Goal: Task Accomplishment & Management: Use online tool/utility

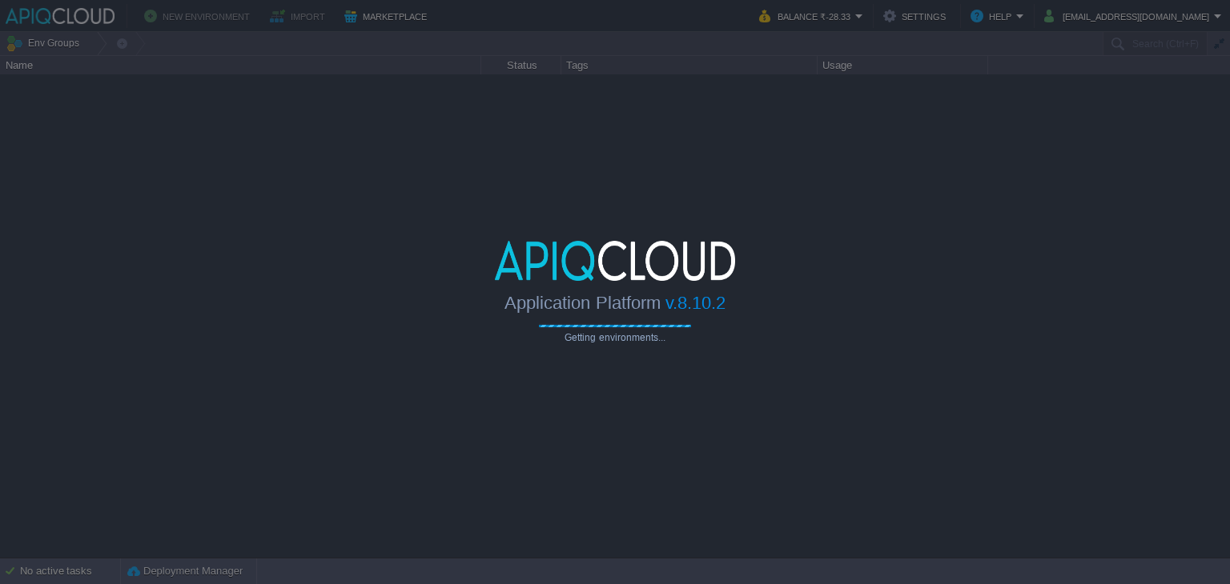
type input "Search (Ctrl+F)"
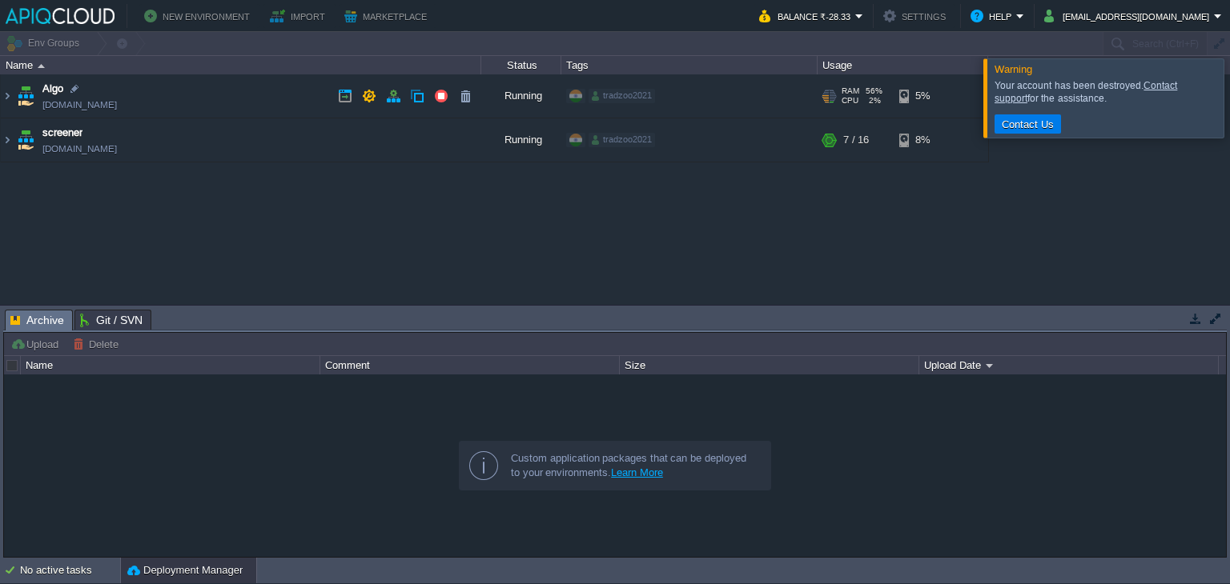
click at [246, 85] on td "Algo [DOMAIN_NAME]" at bounding box center [241, 96] width 480 height 44
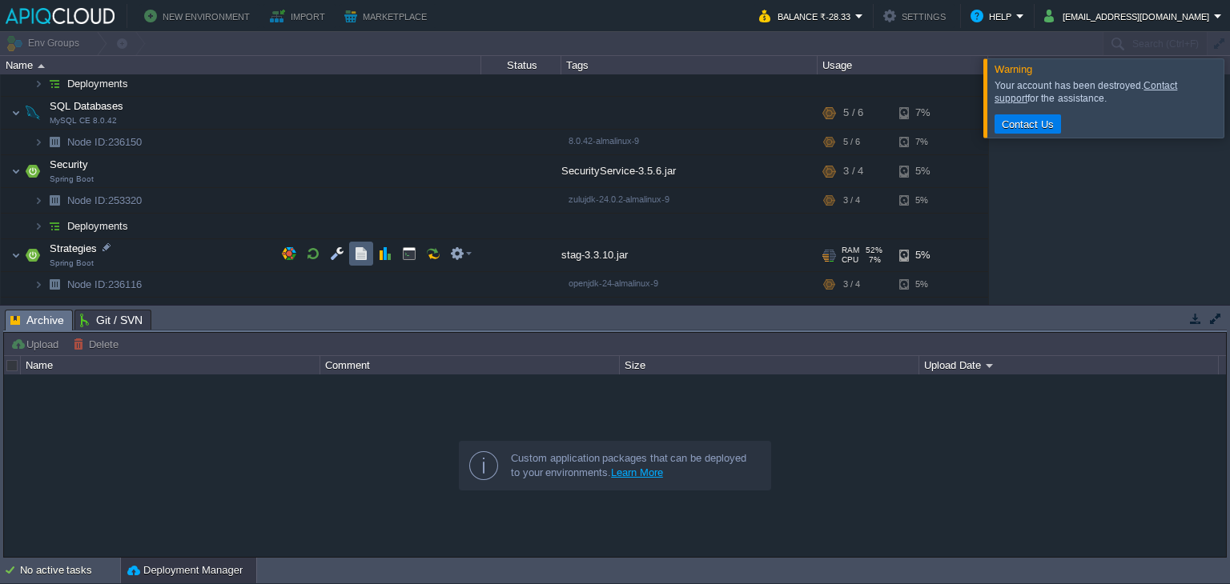
scroll to position [208, 0]
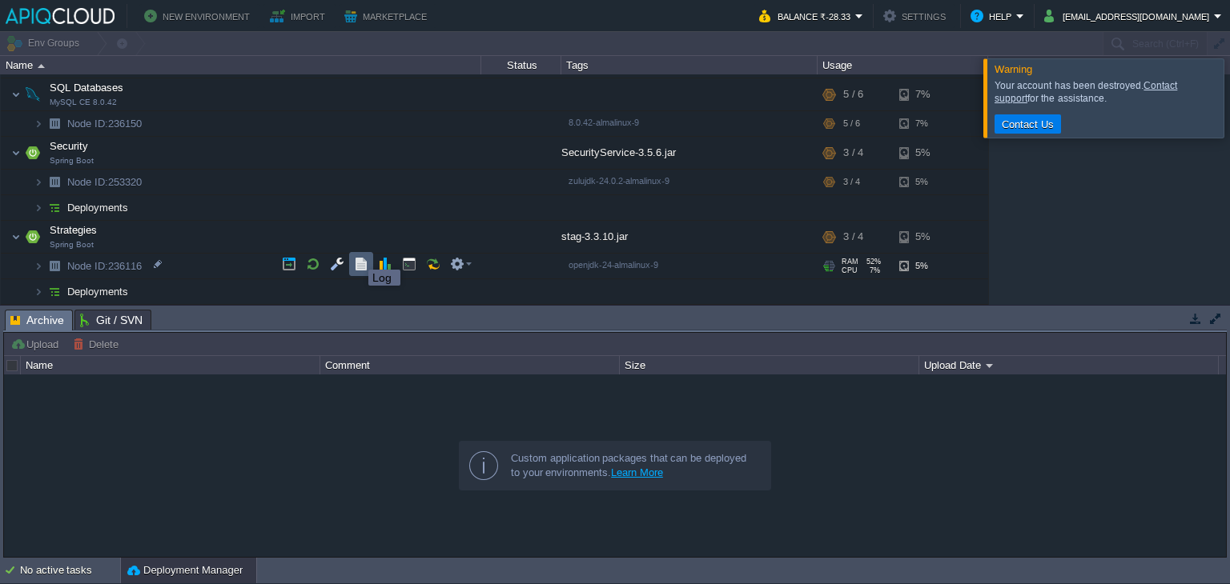
click at [363, 263] on button "button" at bounding box center [361, 264] width 14 height 14
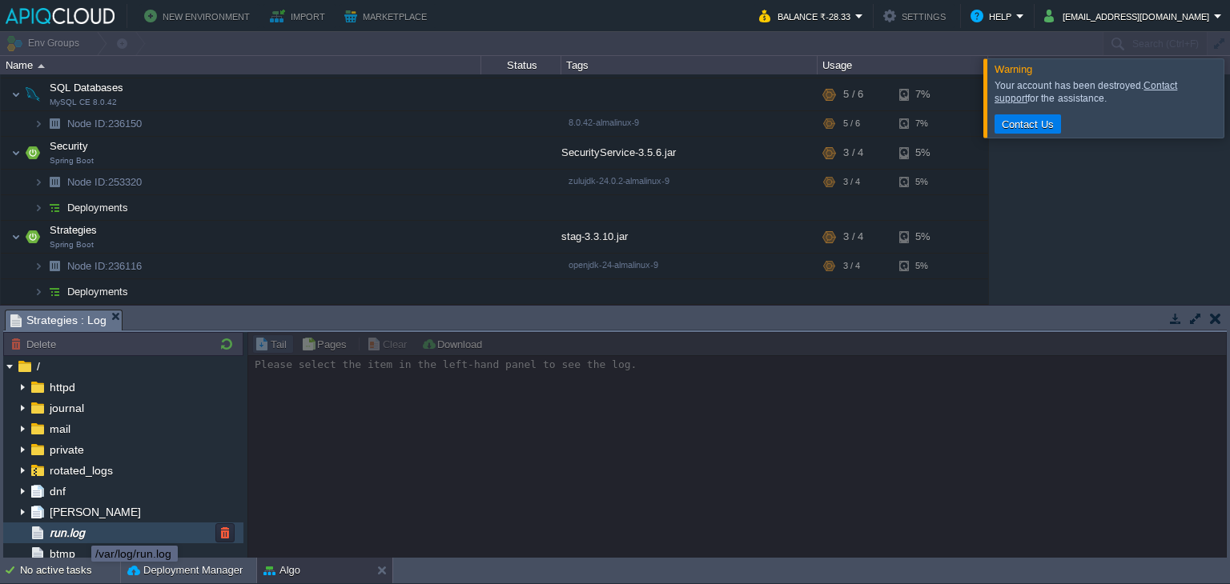
click at [79, 532] on span "run.log" at bounding box center [66, 533] width 41 height 14
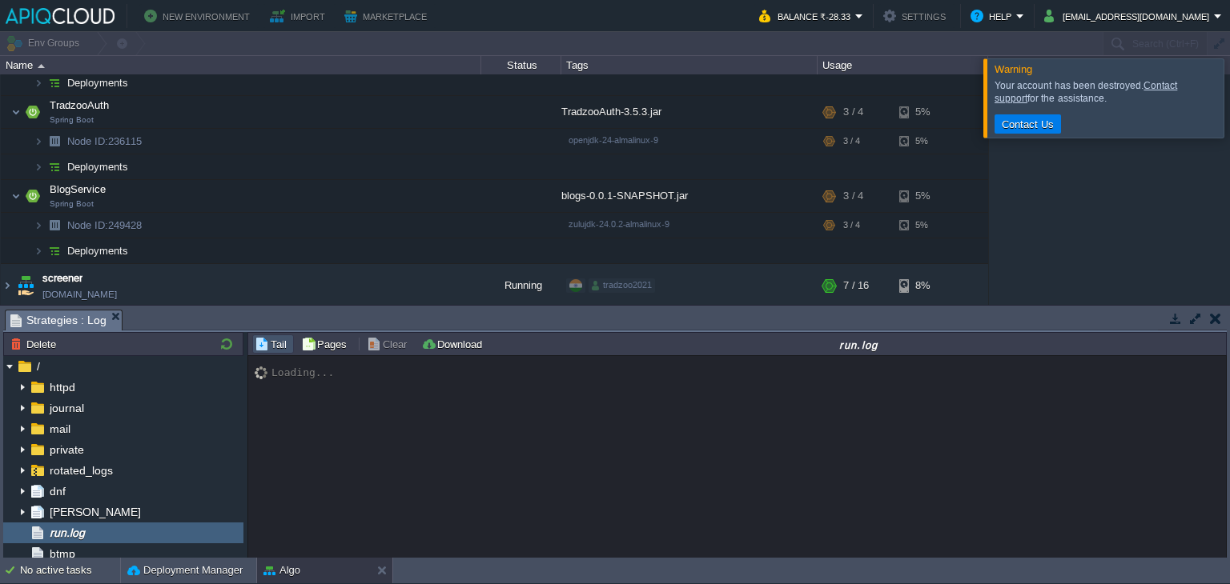
scroll to position [17784, 0]
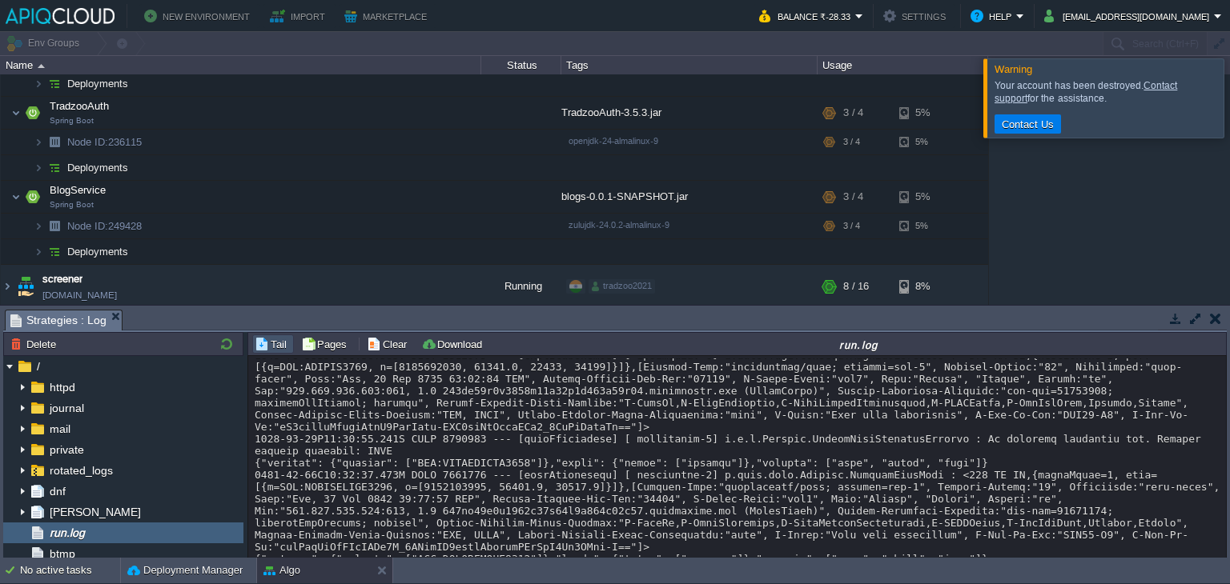
drag, startPoint x: 572, startPoint y: 468, endPoint x: 650, endPoint y: 470, distance: 78.5
drag, startPoint x: 1034, startPoint y: 529, endPoint x: 990, endPoint y: 536, distance: 45.3
